Goal: Transaction & Acquisition: Purchase product/service

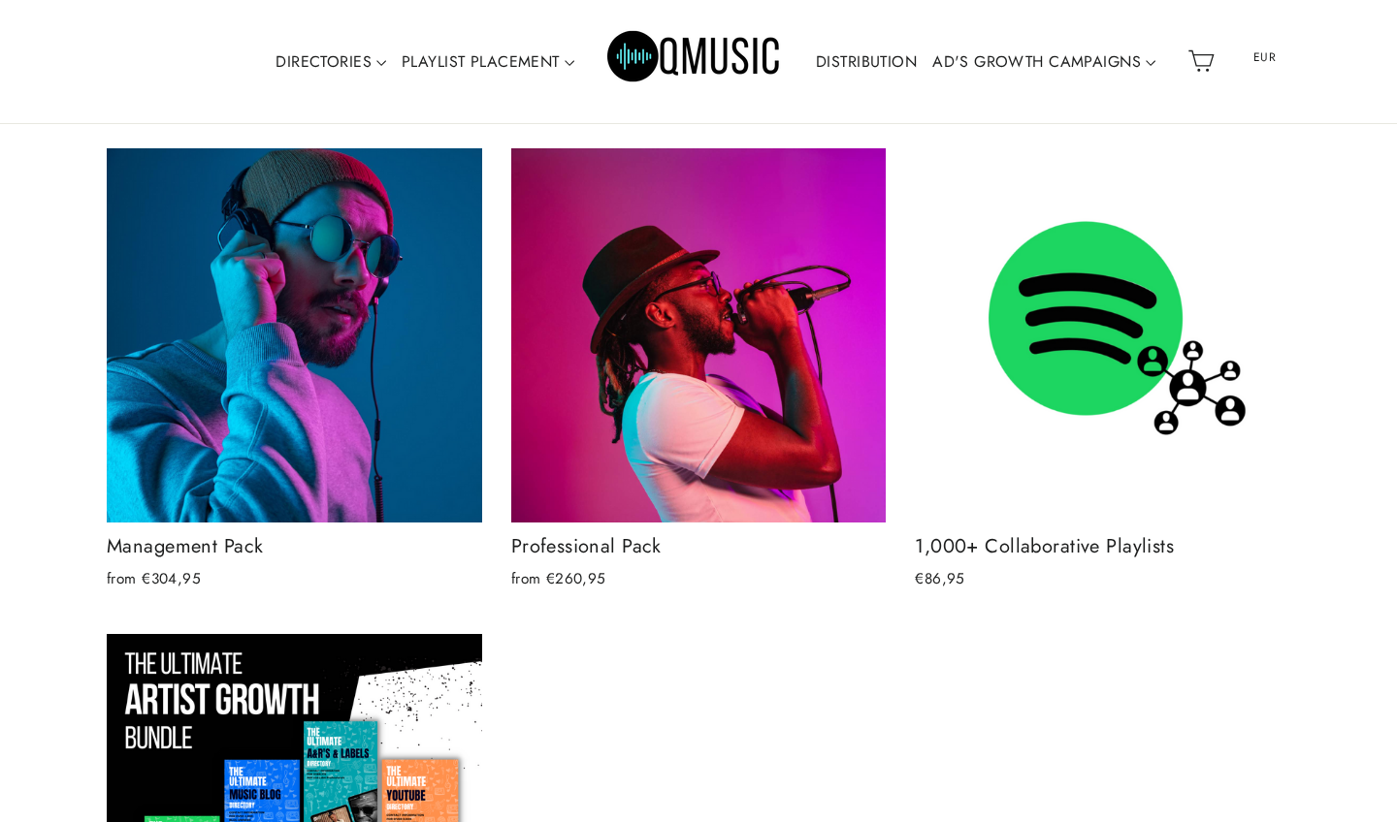
scroll to position [1771, 0]
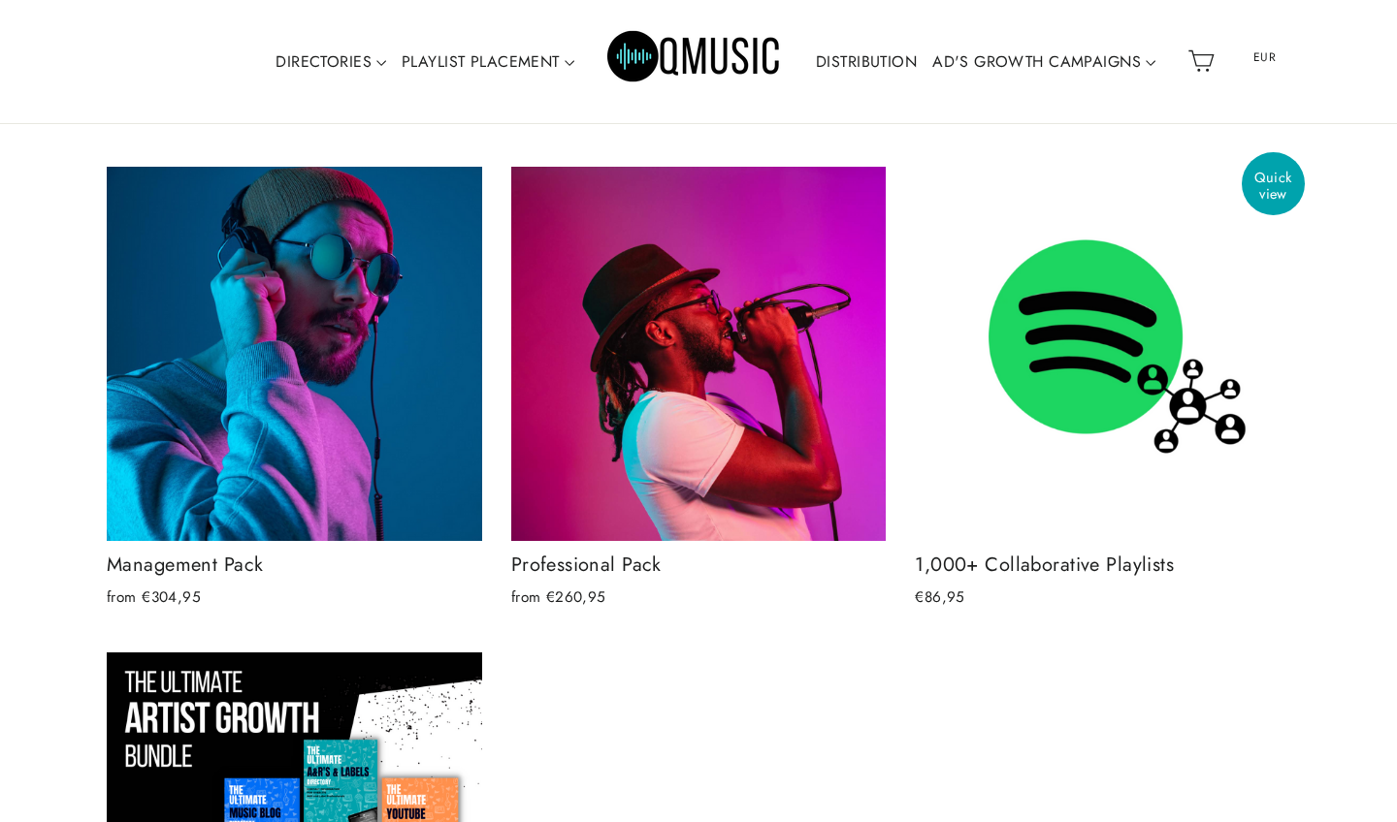
click at [1012, 331] on img at bounding box center [1102, 354] width 375 height 375
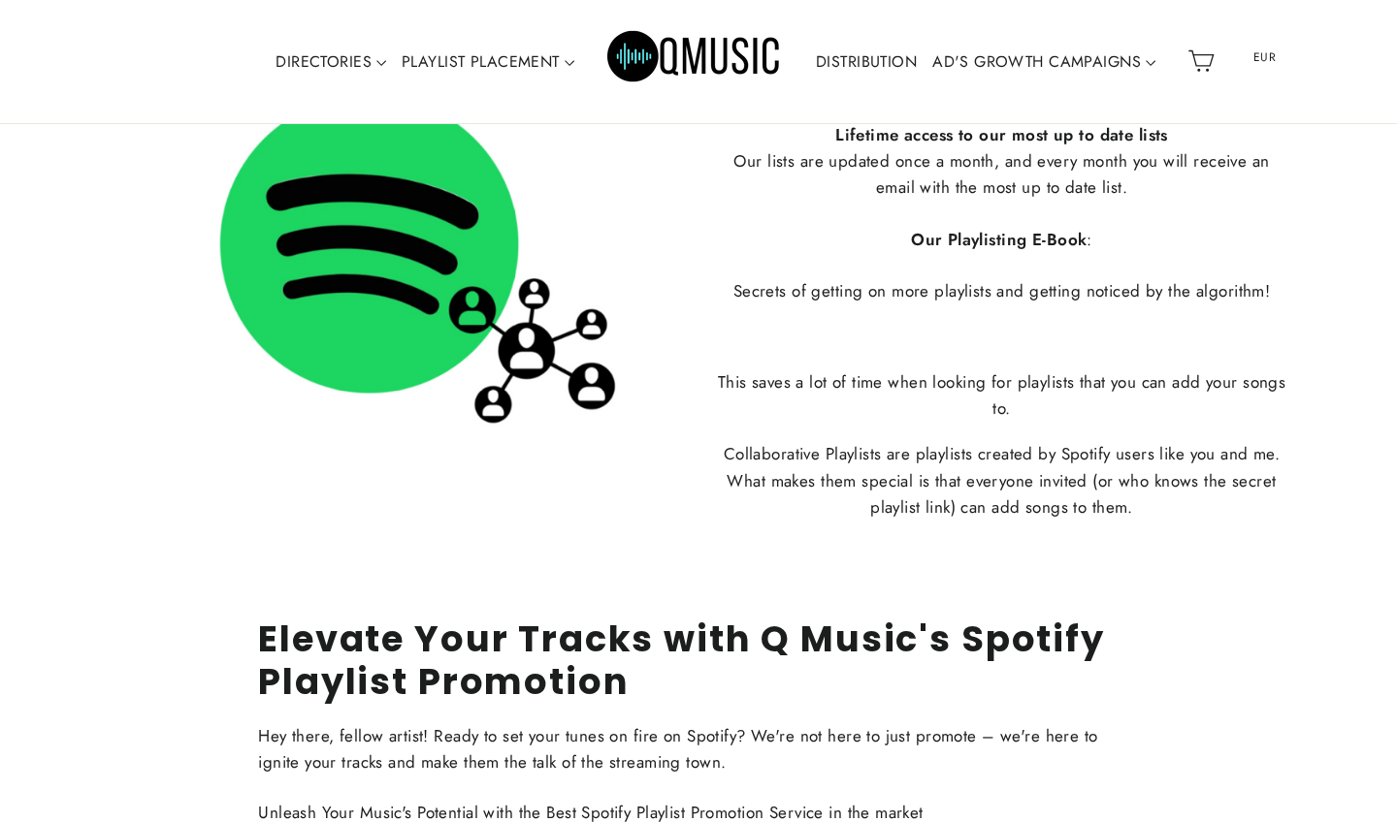
scroll to position [2180, 0]
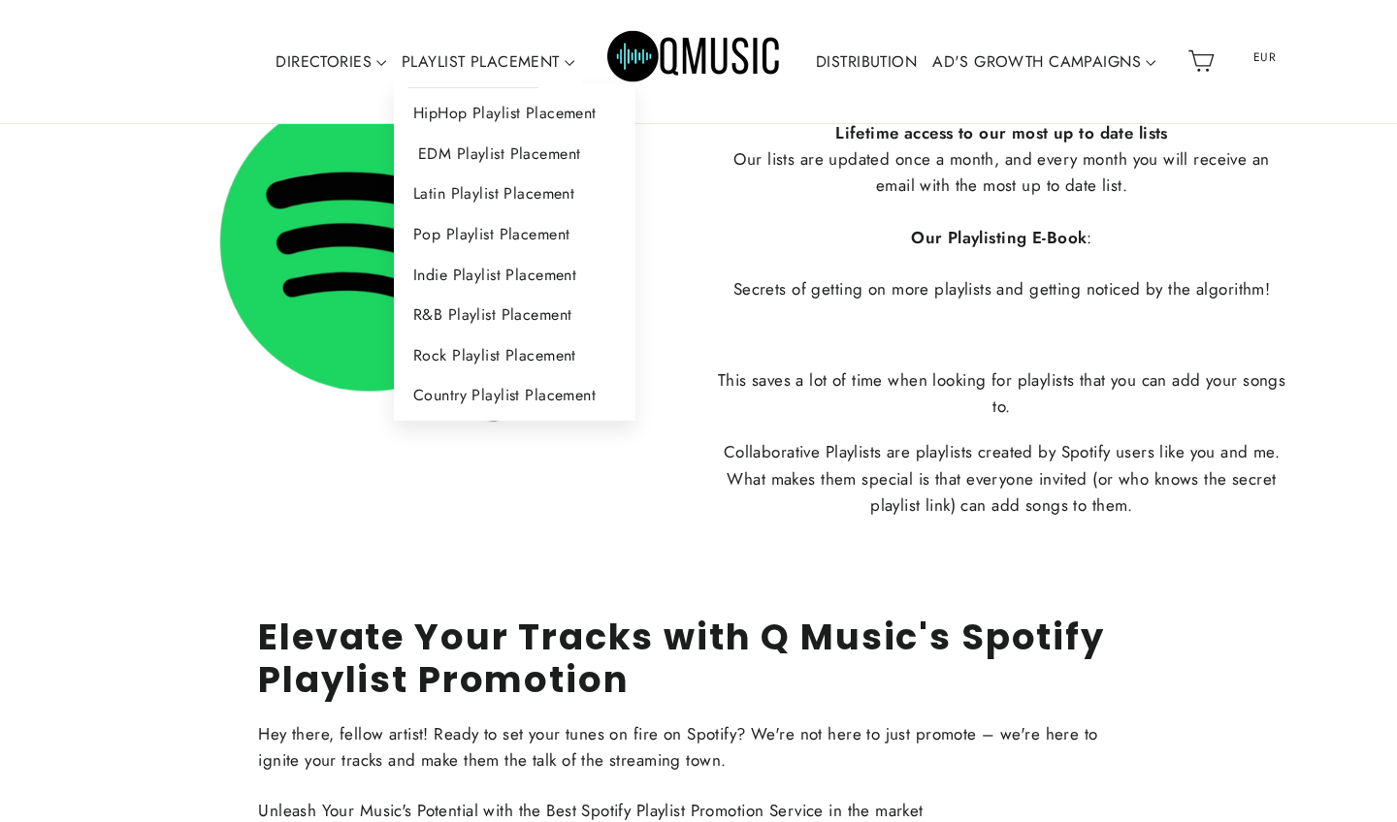
click at [481, 156] on link "EDM Playlist Placement" at bounding box center [514, 154] width 241 height 41
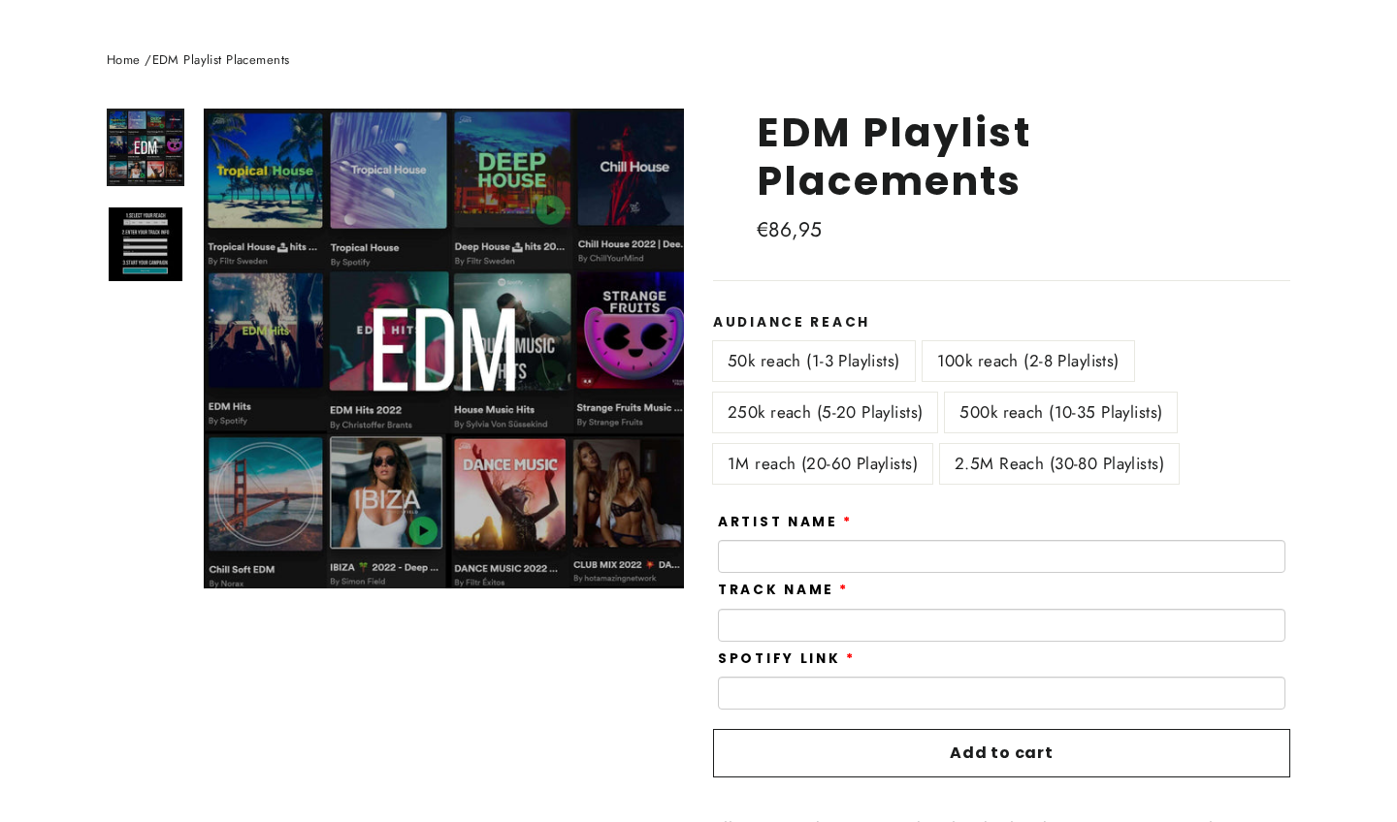
scroll to position [197, 0]
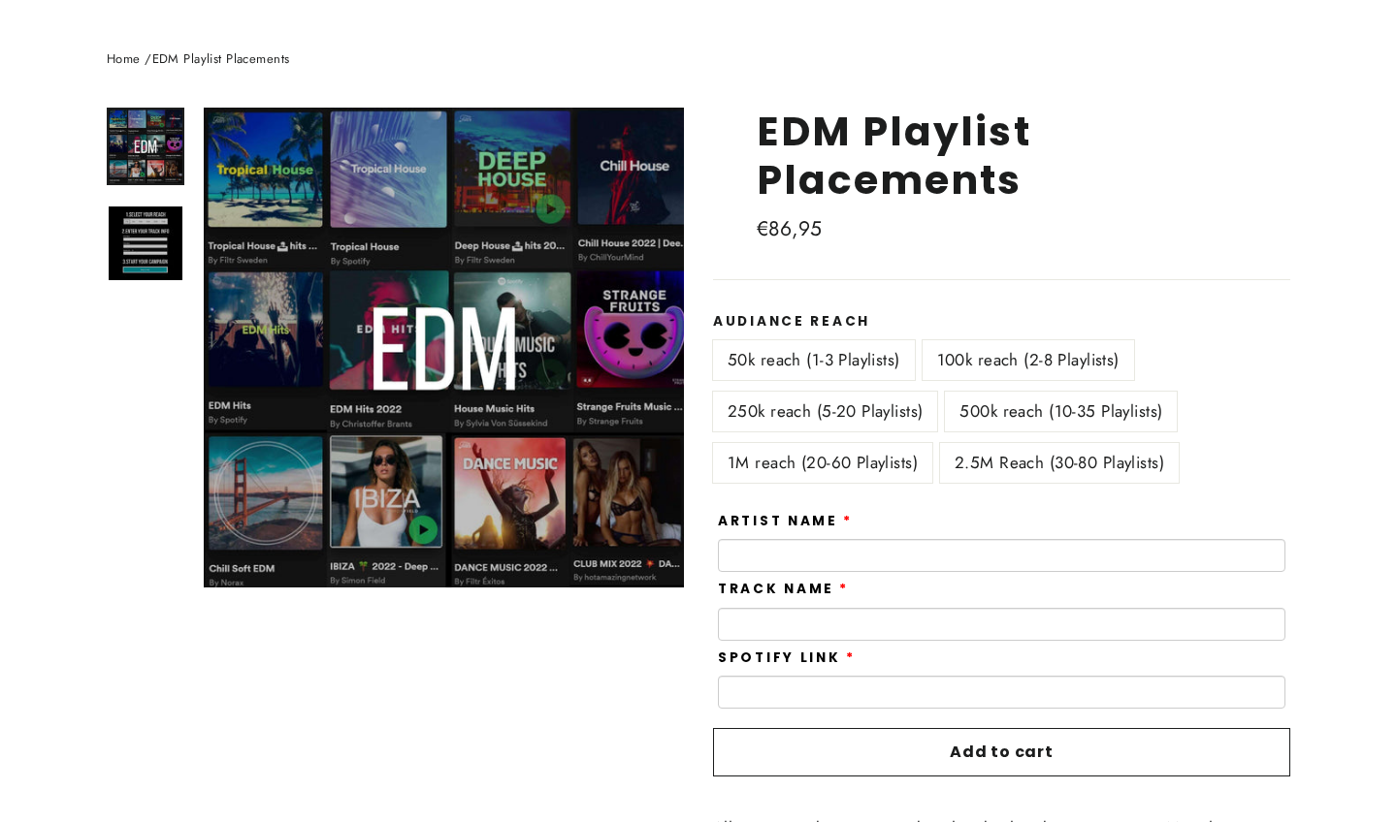
click at [981, 355] on label "100k reach (2-8 Playlists)" at bounding box center [1027, 360] width 211 height 40
click at [907, 464] on label "1M reach (20-60 Playlists)" at bounding box center [822, 463] width 219 height 40
click at [965, 397] on label "500k reach (10-35 Playlists)" at bounding box center [1061, 412] width 232 height 40
click at [895, 399] on label "250k reach (5-20 Playlists)" at bounding box center [825, 412] width 224 height 40
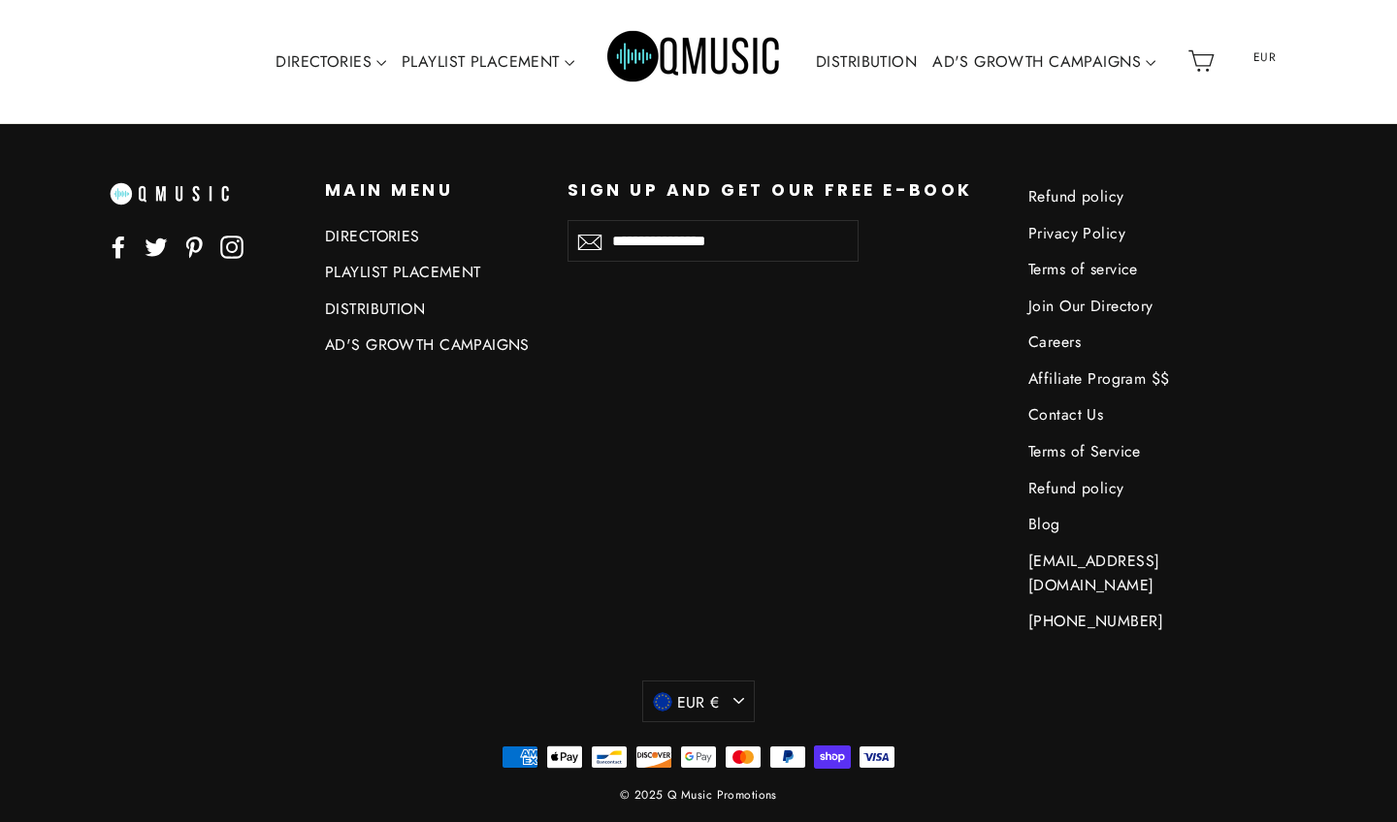
scroll to position [4653, 0]
click at [396, 300] on link "DISTRIBUTION" at bounding box center [431, 310] width 213 height 32
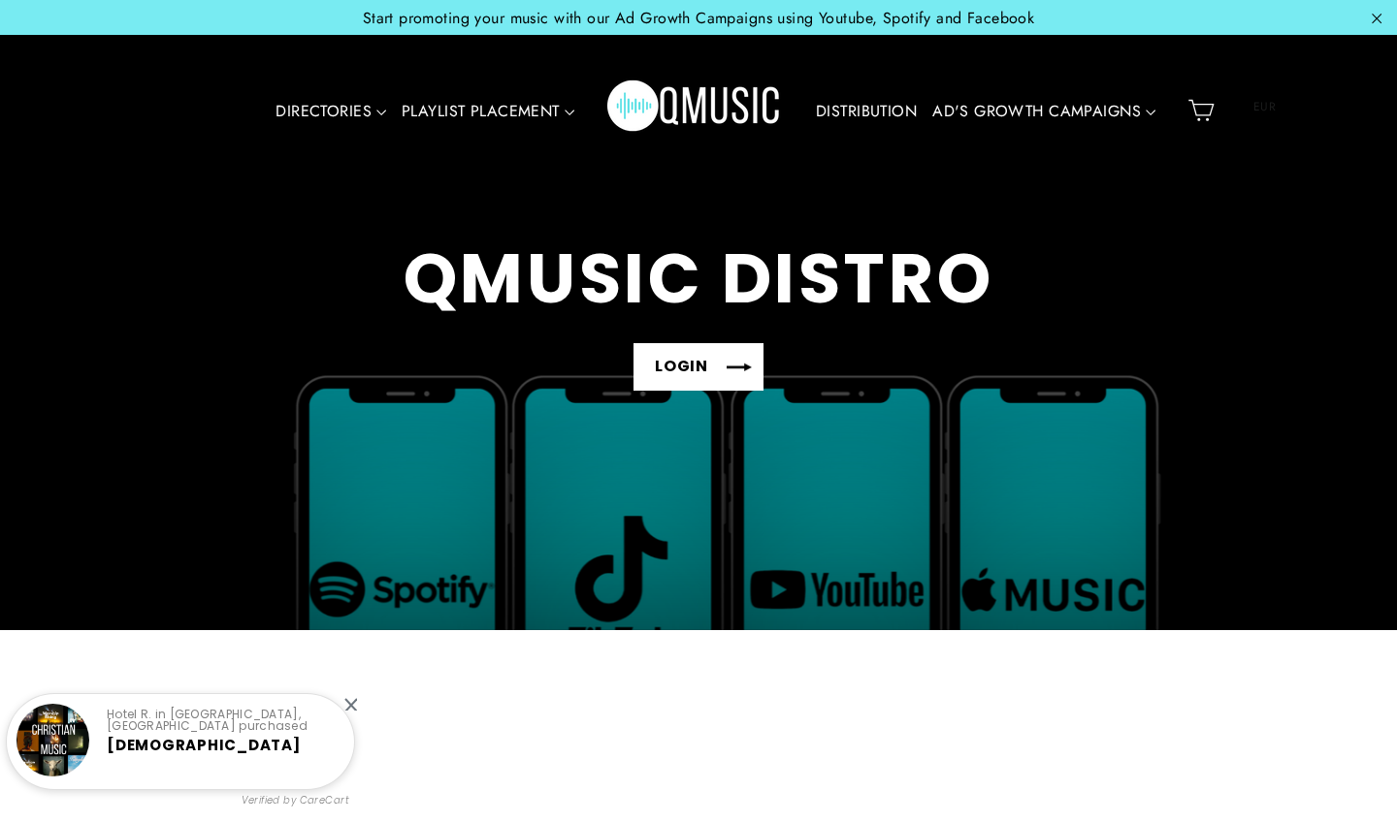
click at [712, 371] on link "LOGIN" at bounding box center [698, 367] width 130 height 48
